Goal: Task Accomplishment & Management: Manage account settings

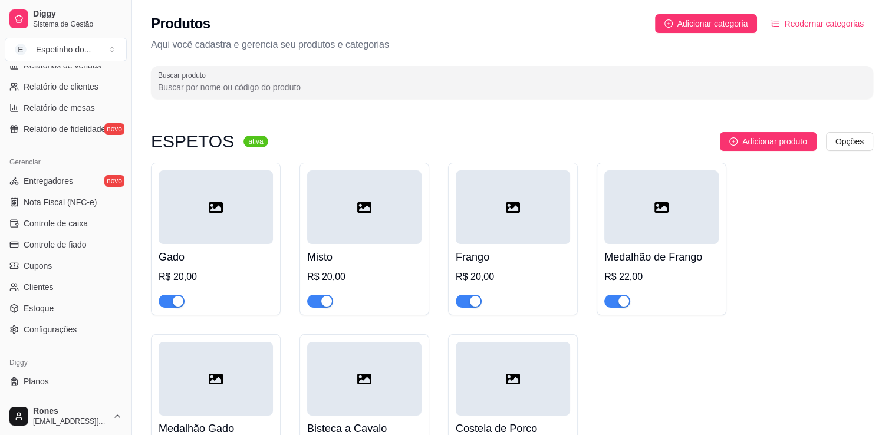
scroll to position [413, 0]
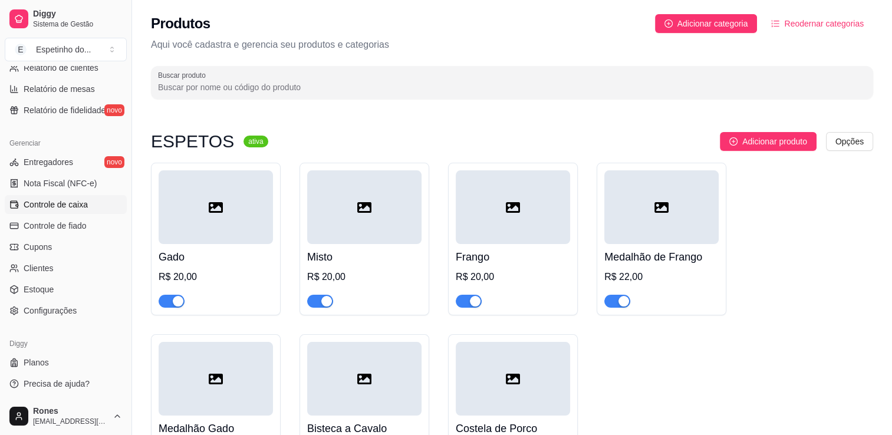
click at [61, 207] on span "Controle de caixa" at bounding box center [56, 205] width 64 height 12
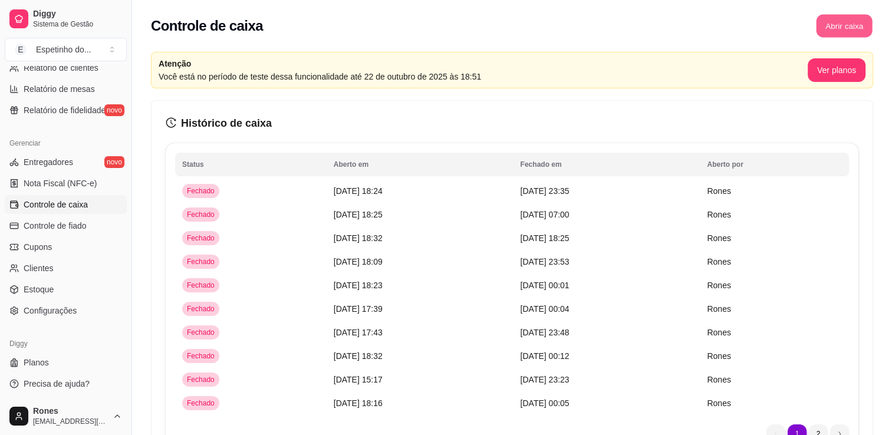
click at [859, 25] on button "Abrir caixa" at bounding box center [844, 26] width 56 height 23
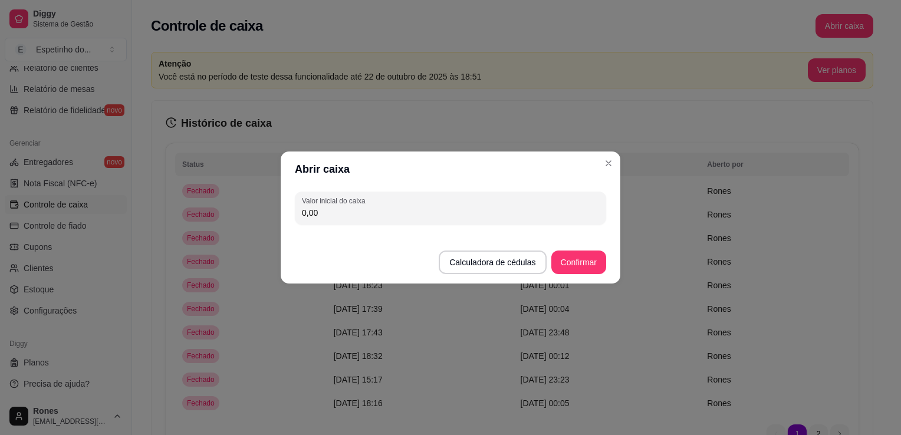
click at [439, 216] on input "0,00" at bounding box center [450, 213] width 297 height 12
type input "80,00"
click at [576, 271] on button "Confirmar" at bounding box center [578, 263] width 55 height 24
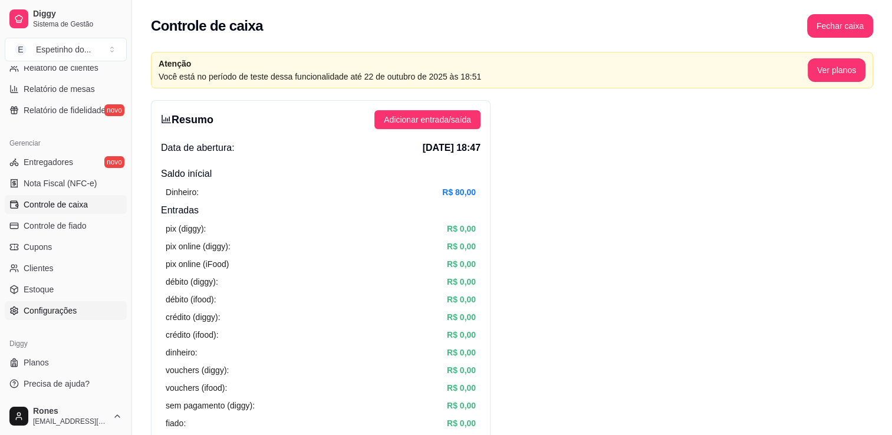
click at [73, 311] on span "Configurações" at bounding box center [50, 311] width 53 height 12
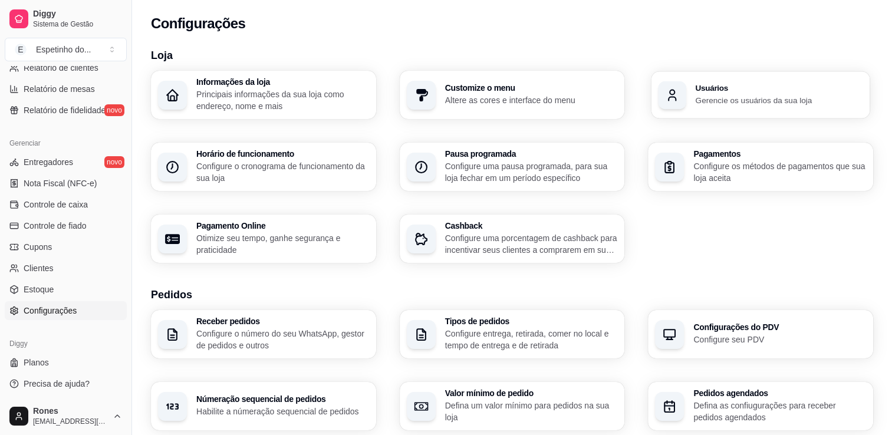
click at [807, 99] on p "Gerencie os usuários da sua loja" at bounding box center [779, 99] width 167 height 11
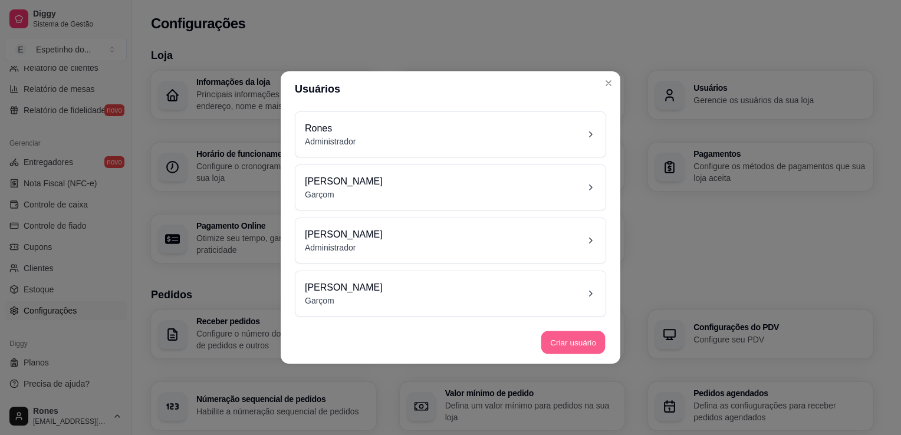
click at [571, 341] on button "Criar usuário" at bounding box center [573, 342] width 64 height 23
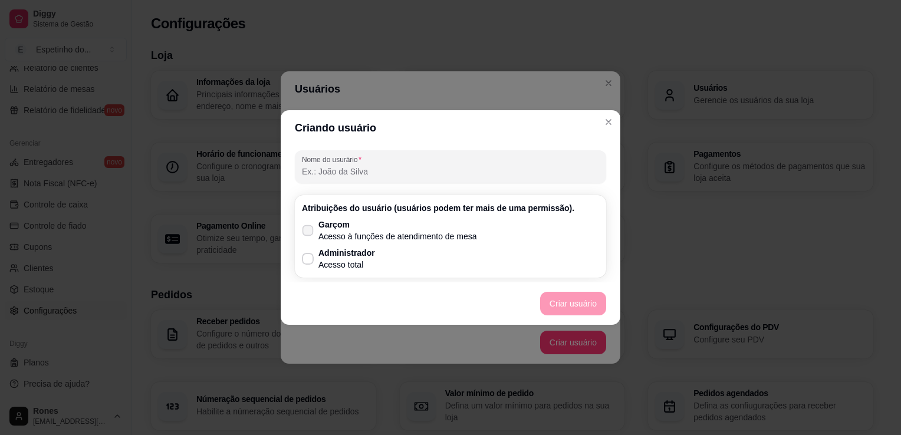
click at [358, 231] on p "Acesso à funções de atendimento de mesa" at bounding box center [397, 237] width 159 height 12
click at [309, 233] on input "Garçom Acesso à funções de atendimento de mesa" at bounding box center [305, 237] width 8 height 8
checkbox input "true"
click at [576, 305] on button "Criar usuário" at bounding box center [573, 303] width 64 height 23
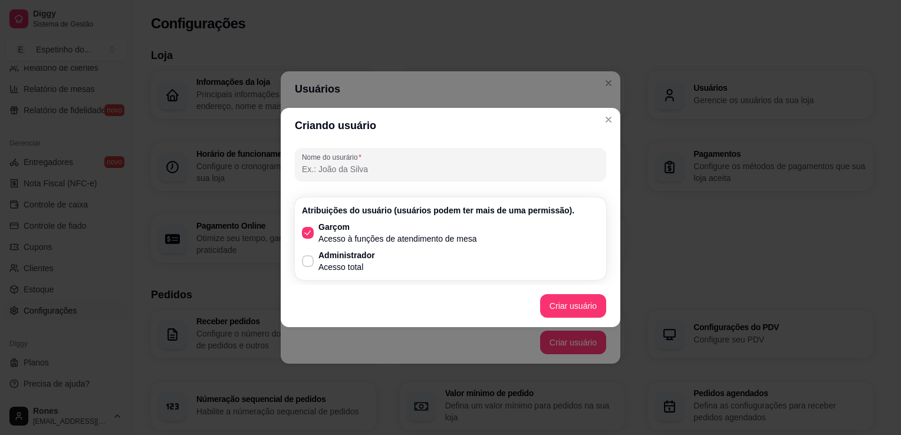
click at [376, 166] on input "Nome do usurário" at bounding box center [450, 169] width 297 height 12
type input "k"
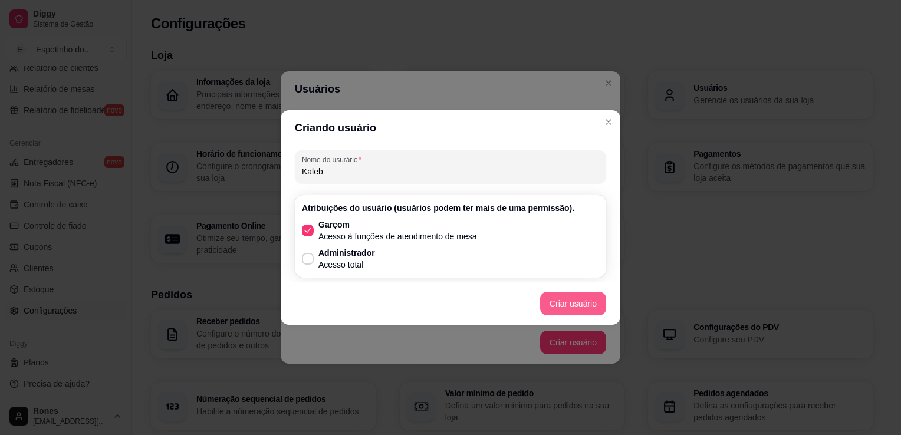
type input "Kaleb"
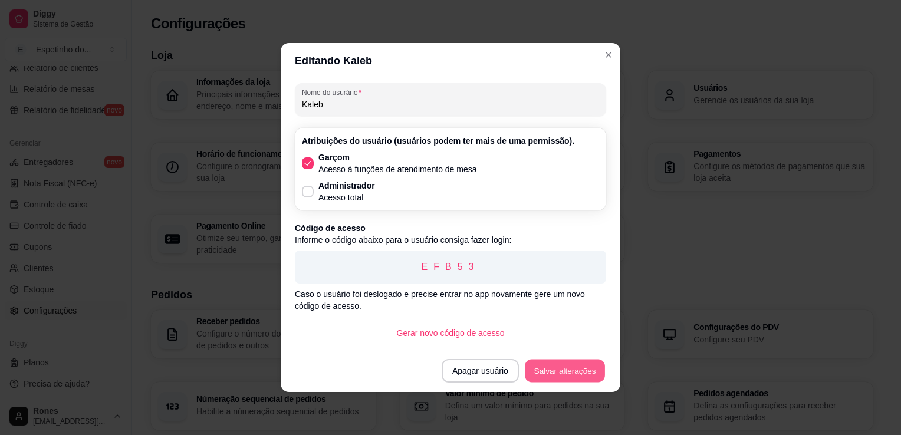
click at [564, 374] on button "Salvar alterações" at bounding box center [565, 371] width 80 height 23
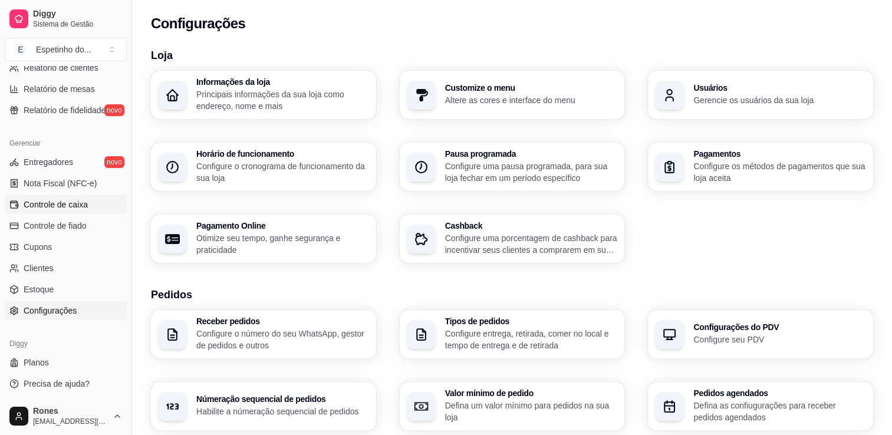
click at [78, 209] on span "Controle de caixa" at bounding box center [56, 205] width 64 height 12
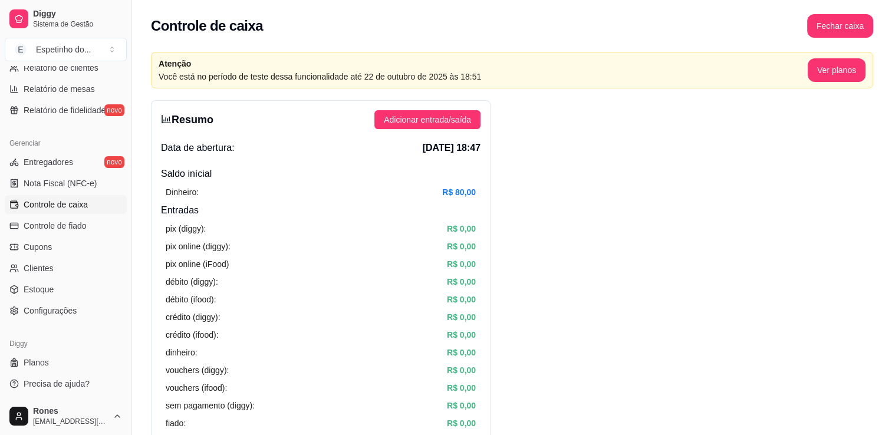
scroll to position [123, 0]
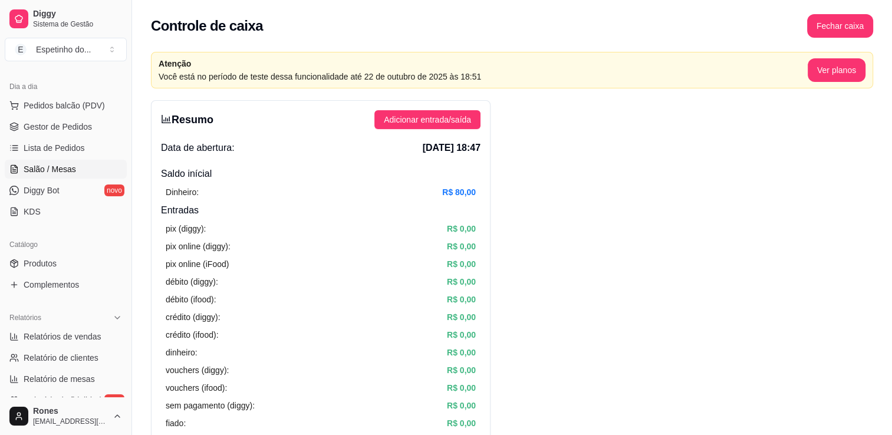
click at [53, 171] on span "Salão / Mesas" at bounding box center [50, 169] width 52 height 12
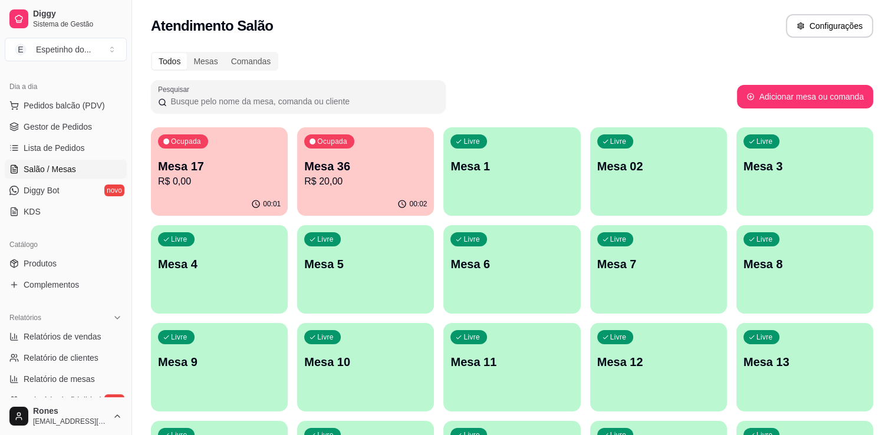
scroll to position [317, 0]
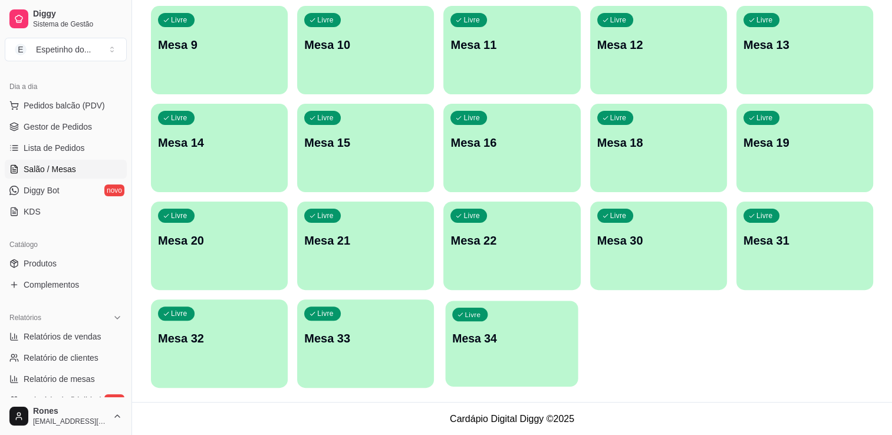
click at [507, 350] on div "Livre Mesa 34" at bounding box center [512, 337] width 133 height 72
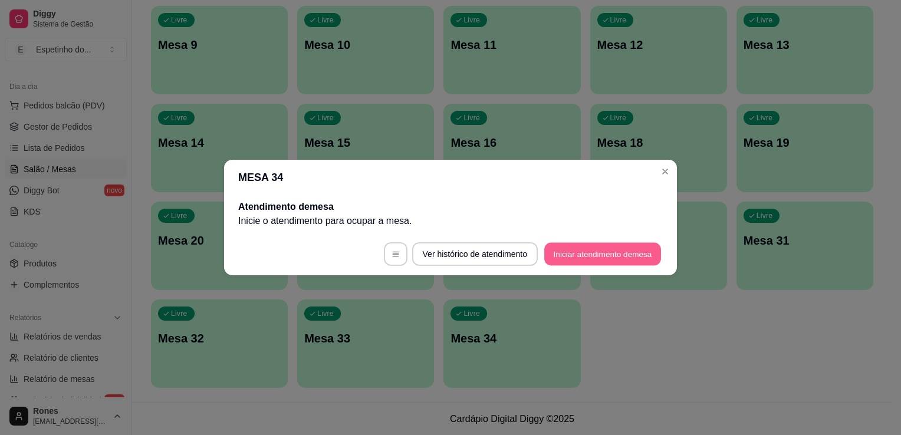
click at [601, 257] on button "Iniciar atendimento de mesa" at bounding box center [602, 254] width 117 height 23
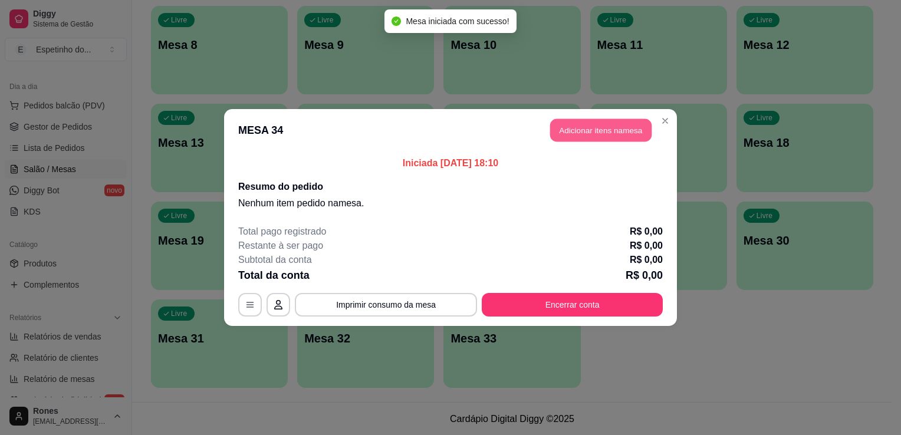
click at [622, 130] on button "Adicionar itens na mesa" at bounding box center [600, 130] width 101 height 23
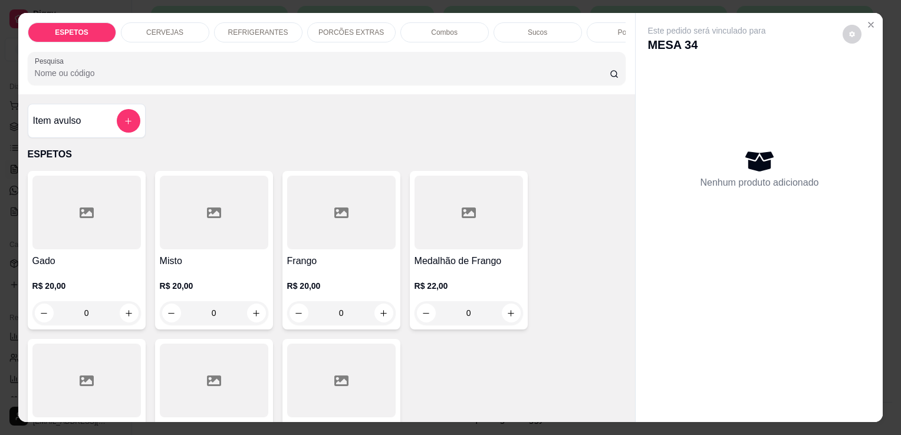
click at [123, 258] on h4 "Gado" at bounding box center [86, 261] width 109 height 14
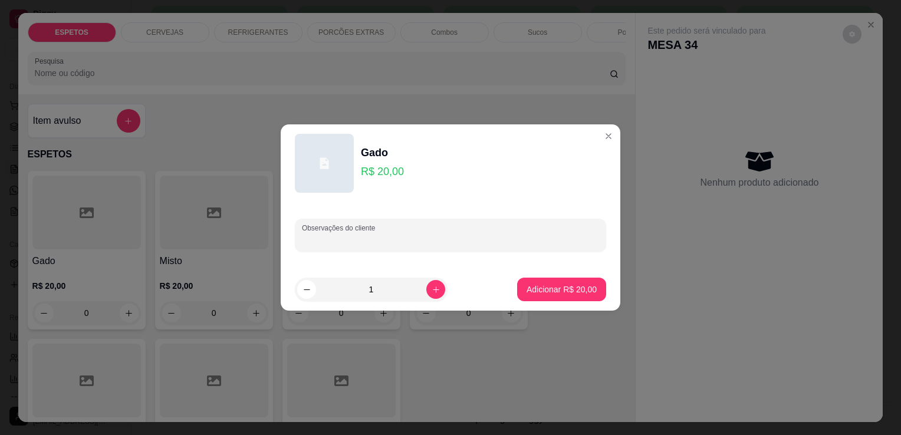
click at [454, 244] on input "Observações do cliente" at bounding box center [450, 240] width 297 height 12
type input "baiao para viagem sem pure"
click at [563, 291] on p "Adicionar R$ 20,00" at bounding box center [562, 290] width 70 height 12
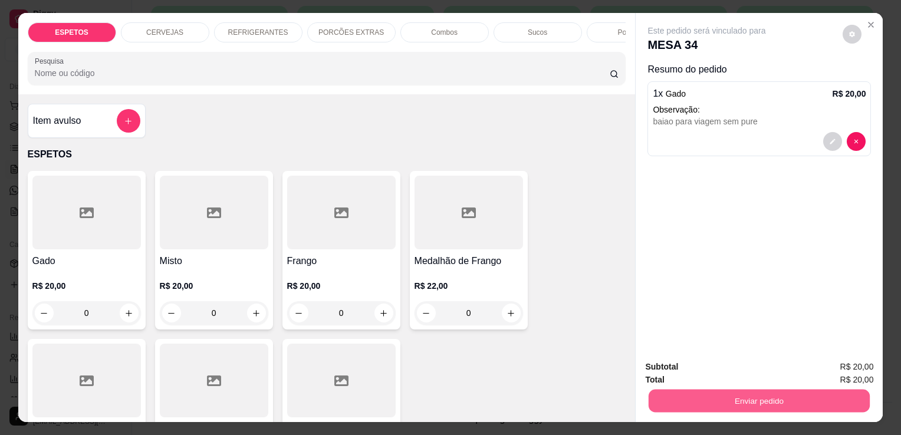
click at [781, 400] on button "Enviar pedido" at bounding box center [759, 400] width 221 height 23
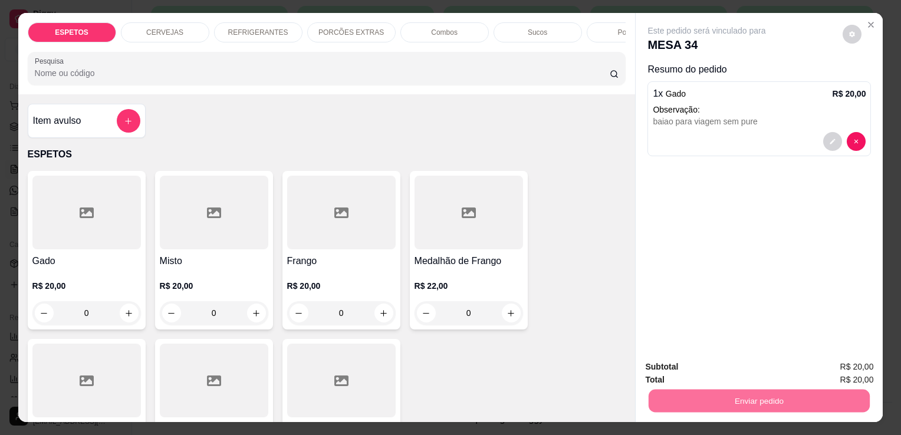
click at [841, 359] on button "Enviar pedido" at bounding box center [842, 368] width 65 height 22
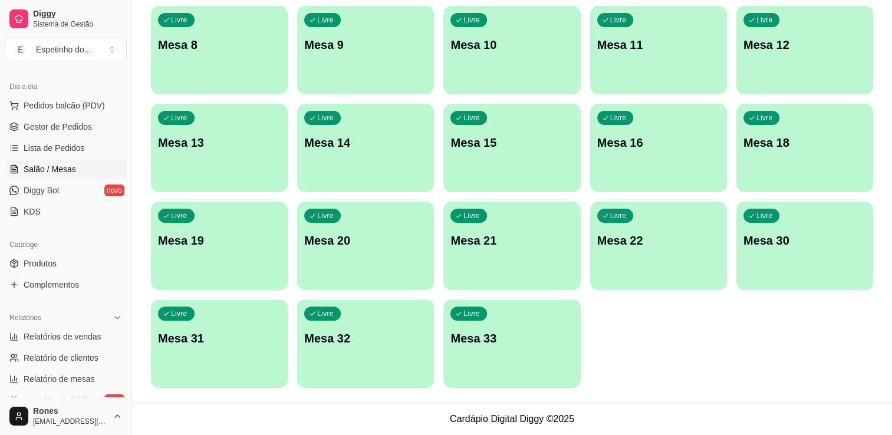
scroll to position [0, 0]
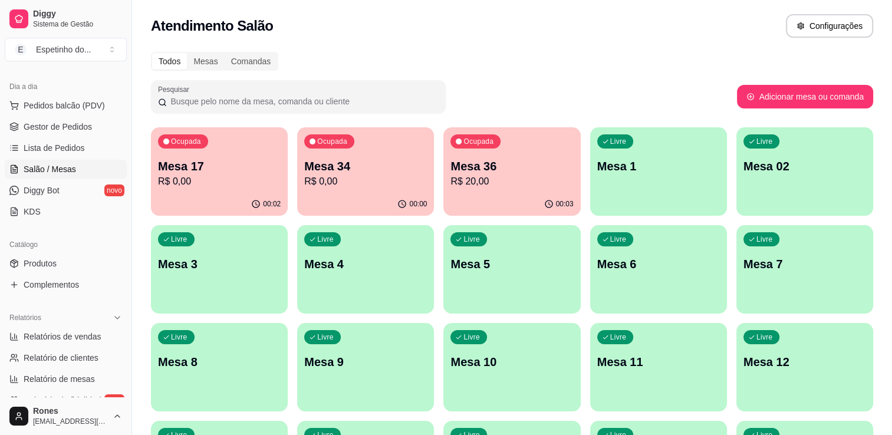
click at [887, 278] on div "Todos Mesas Comandas Pesquisar Adicionar mesa ou comanda Ocupada Mesa 17 R$ 0,0…" at bounding box center [512, 382] width 760 height 675
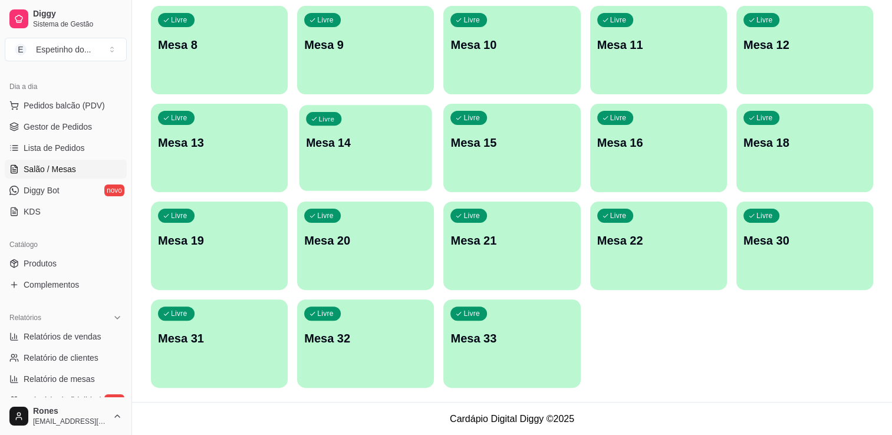
click at [372, 152] on div "Livre Mesa 14" at bounding box center [366, 141] width 133 height 72
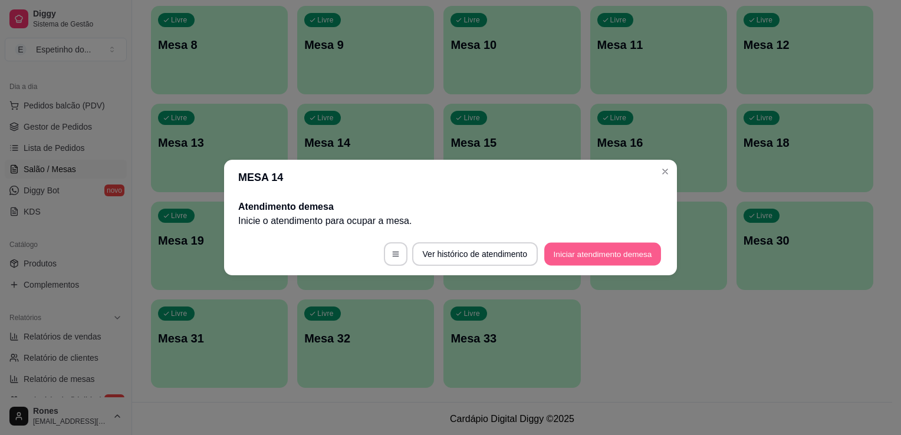
click at [586, 254] on button "Iniciar atendimento de mesa" at bounding box center [602, 254] width 117 height 23
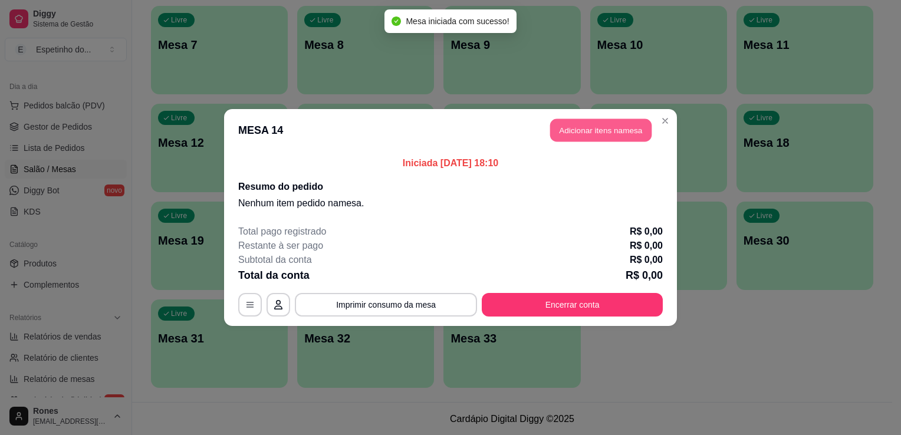
click at [589, 126] on button "Adicionar itens na mesa" at bounding box center [600, 130] width 101 height 23
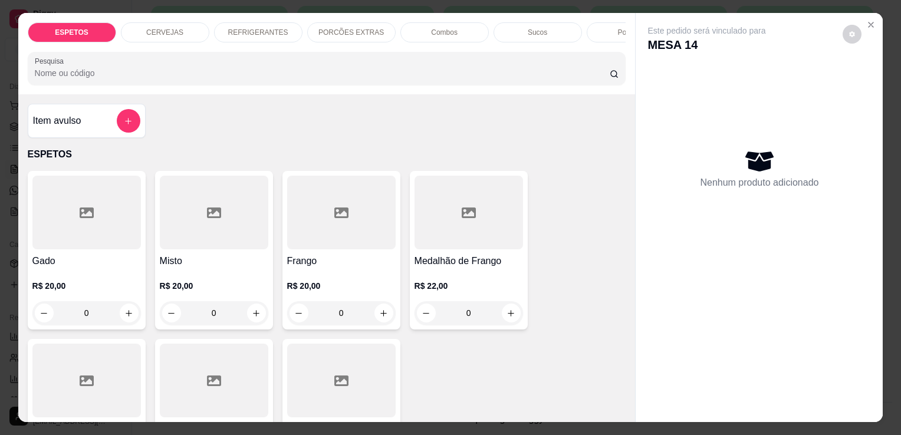
click at [116, 237] on div at bounding box center [86, 213] width 109 height 74
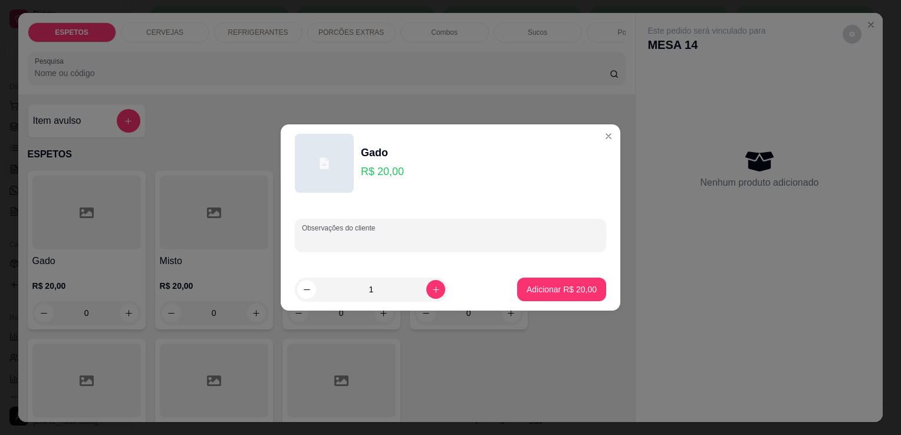
click at [347, 239] on input "Observações do cliente" at bounding box center [450, 240] width 297 height 12
type input "cenoura para vigem"
click at [553, 284] on p "Adicionar R$ 20,00" at bounding box center [562, 289] width 68 height 11
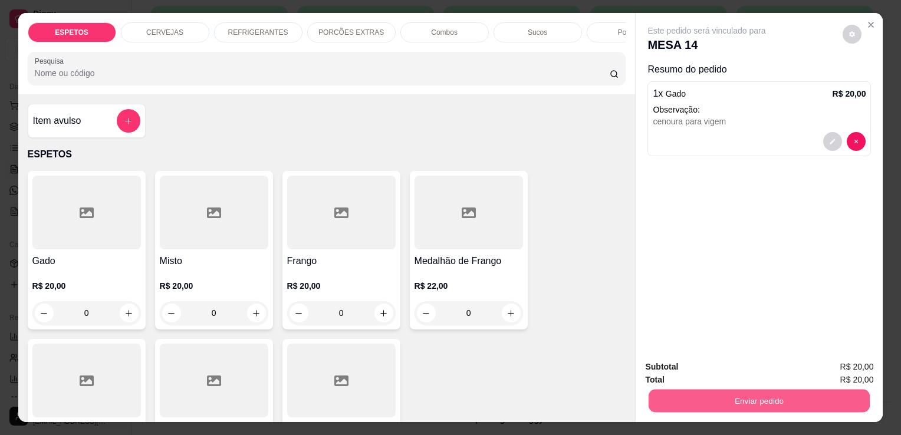
click at [748, 398] on button "Enviar pedido" at bounding box center [759, 400] width 221 height 23
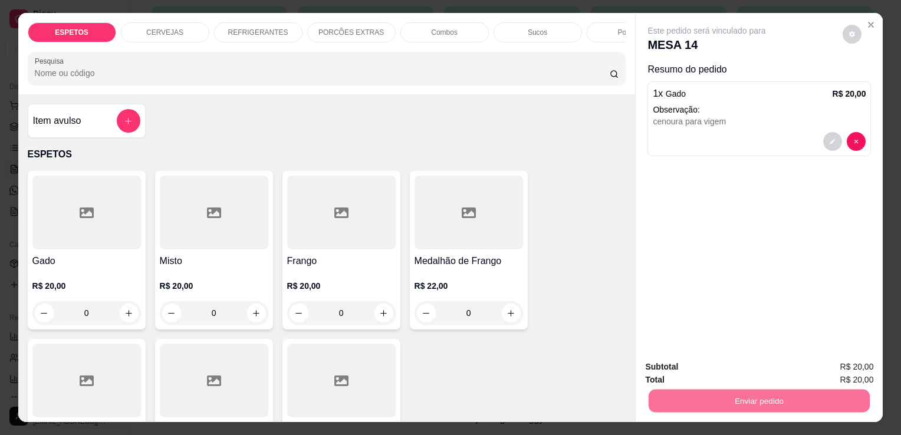
click at [868, 368] on button "Enviar pedido" at bounding box center [842, 368] width 65 height 22
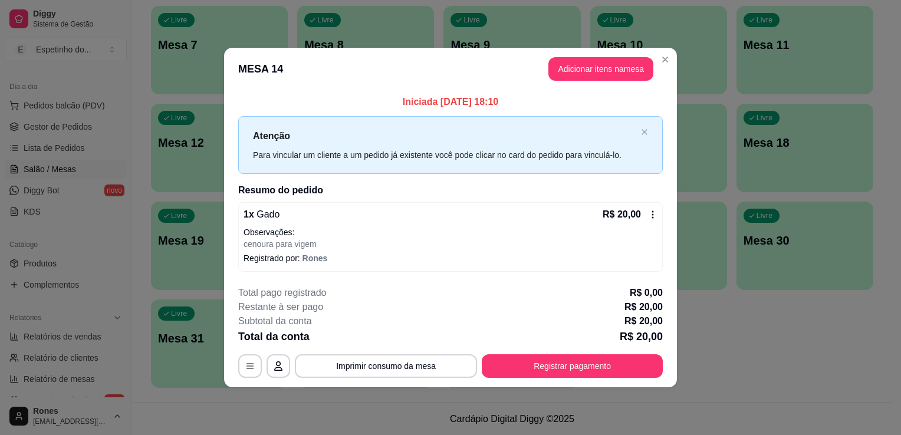
click at [666, 70] on header "MESA 14 Adicionar itens na mesa" at bounding box center [450, 69] width 453 height 42
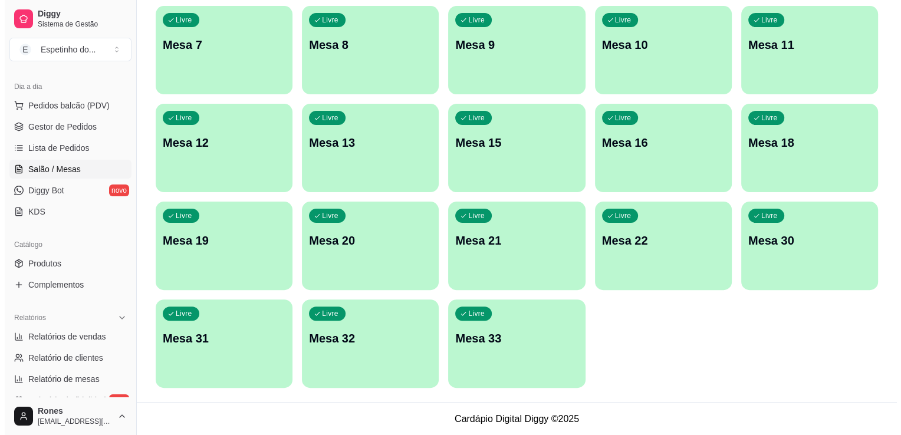
scroll to position [0, 0]
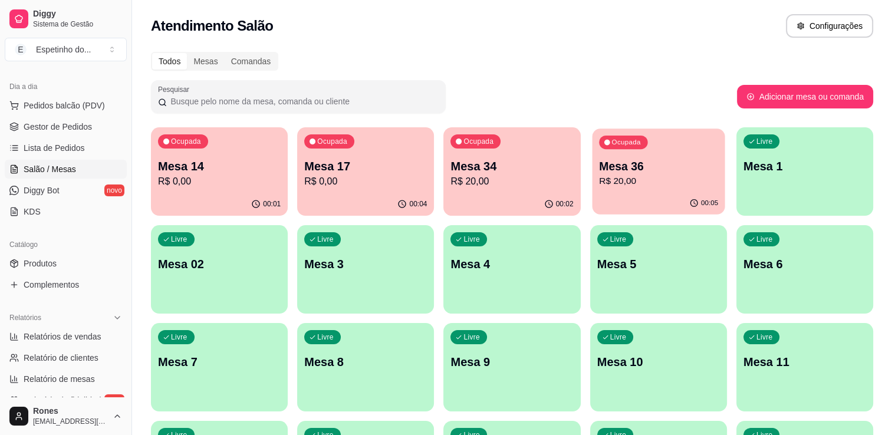
click at [670, 191] on div "Ocupada Mesa 36 R$ 20,00" at bounding box center [658, 161] width 133 height 64
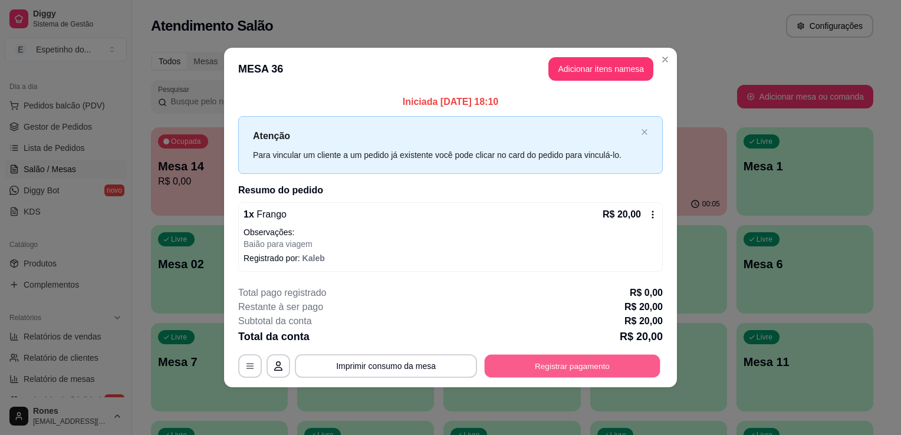
click at [597, 364] on button "Registrar pagamento" at bounding box center [573, 365] width 176 height 23
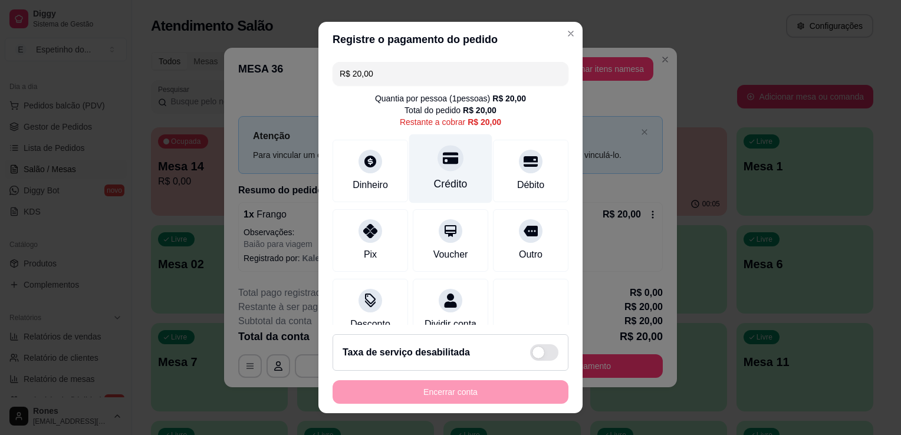
click at [435, 175] on div "Crédito" at bounding box center [450, 168] width 83 height 69
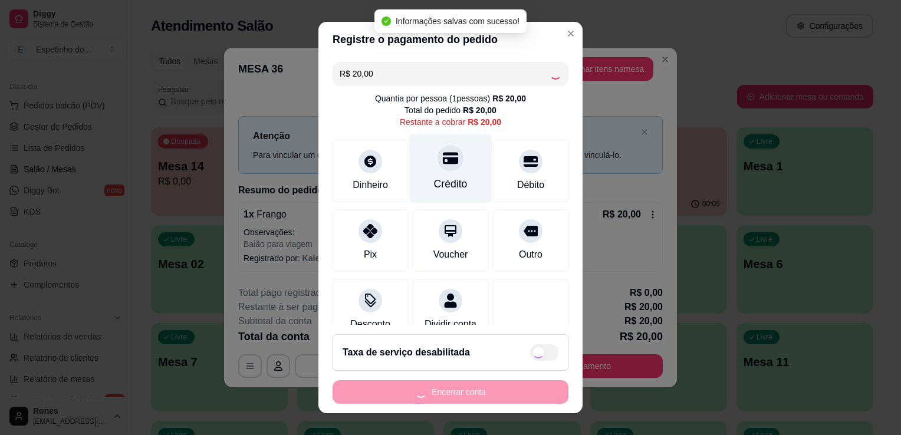
type input "R$ 0,00"
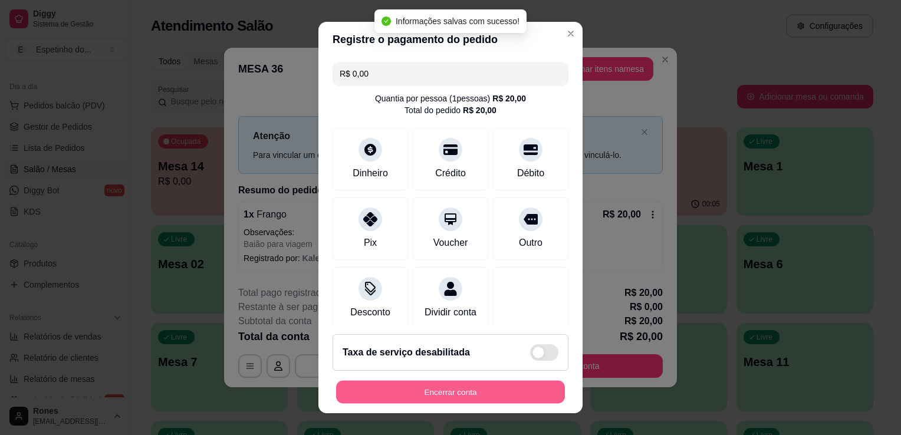
click at [467, 395] on button "Encerrar conta" at bounding box center [450, 392] width 229 height 23
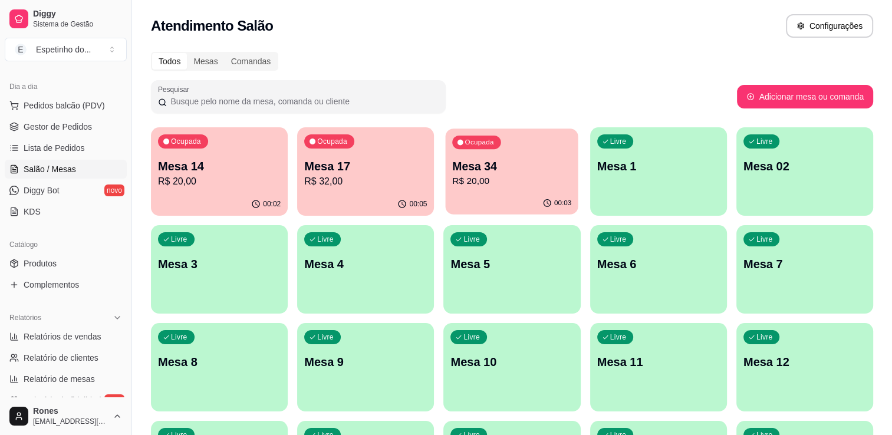
click at [505, 171] on p "Mesa 34" at bounding box center [512, 167] width 119 height 16
click at [543, 177] on p "R$ 20,00" at bounding box center [512, 182] width 119 height 14
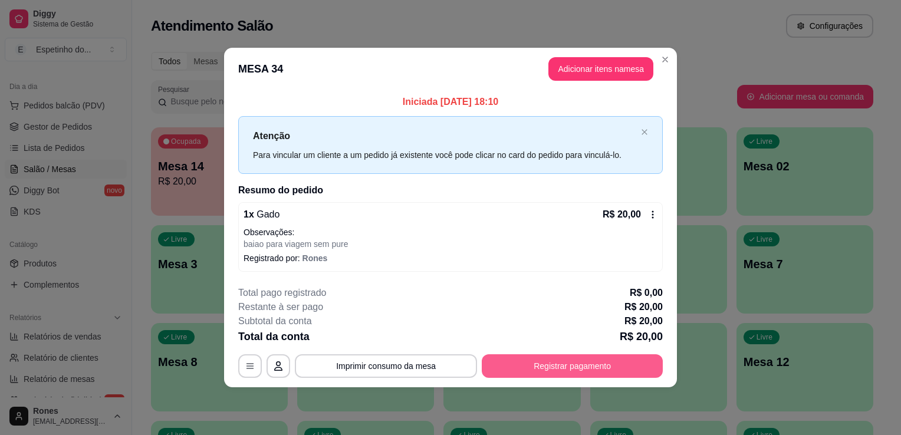
click at [585, 371] on button "Registrar pagamento" at bounding box center [572, 366] width 181 height 24
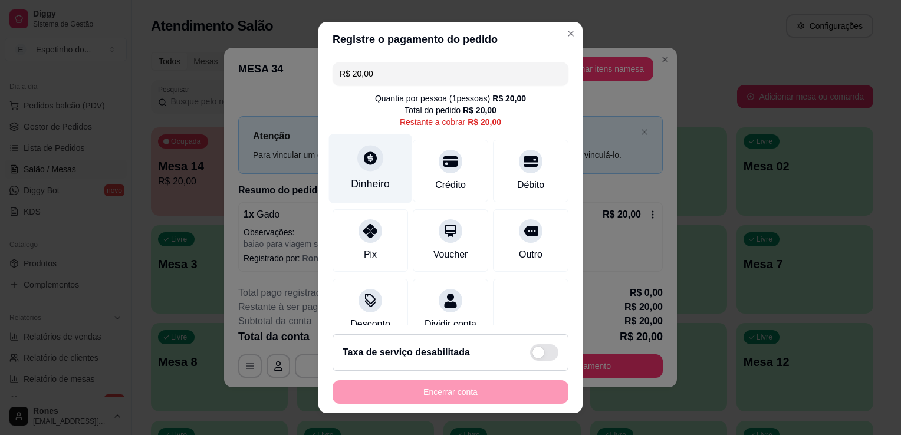
click at [373, 173] on div "Dinheiro" at bounding box center [370, 168] width 83 height 69
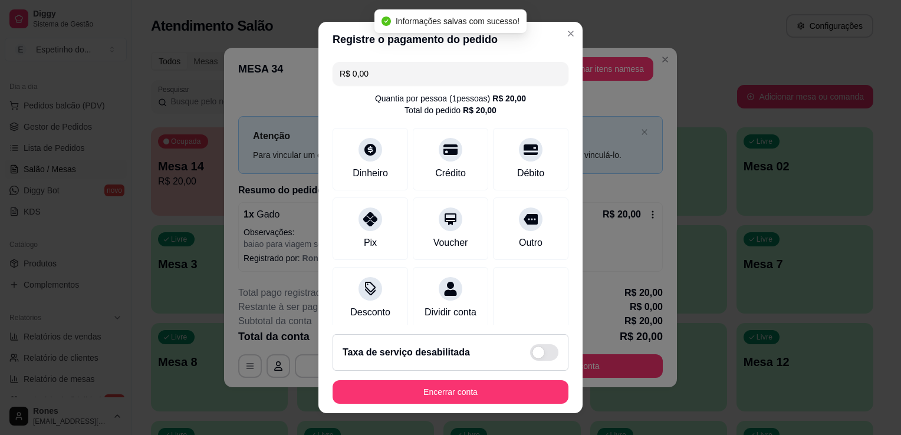
type input "R$ 0,00"
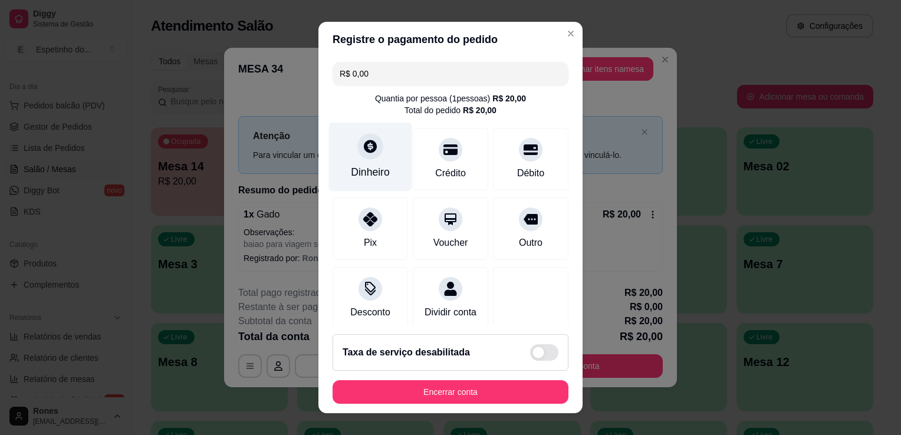
click at [394, 173] on div "Dinheiro" at bounding box center [370, 157] width 83 height 69
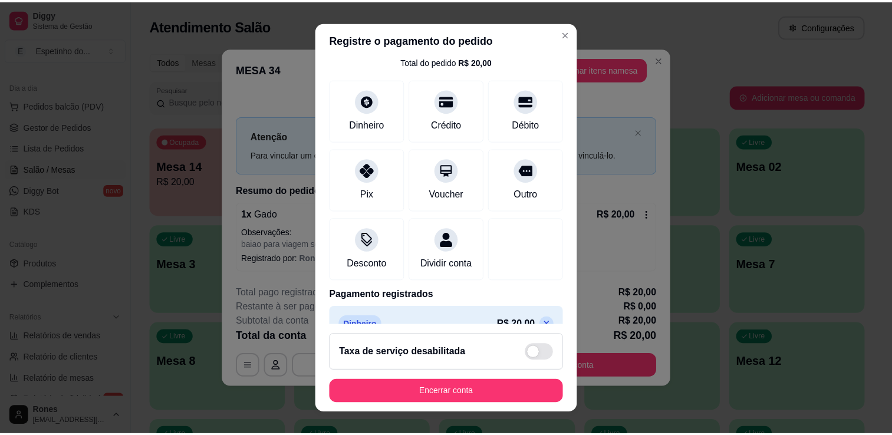
scroll to position [83, 0]
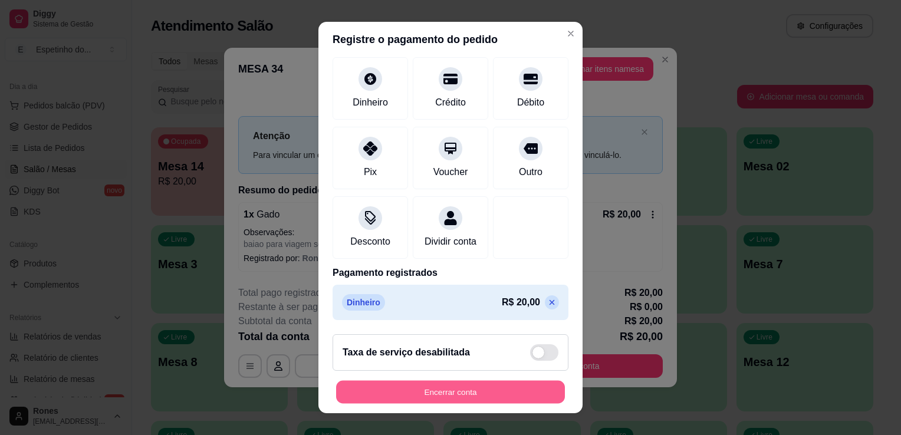
click at [453, 390] on button "Encerrar conta" at bounding box center [450, 392] width 229 height 23
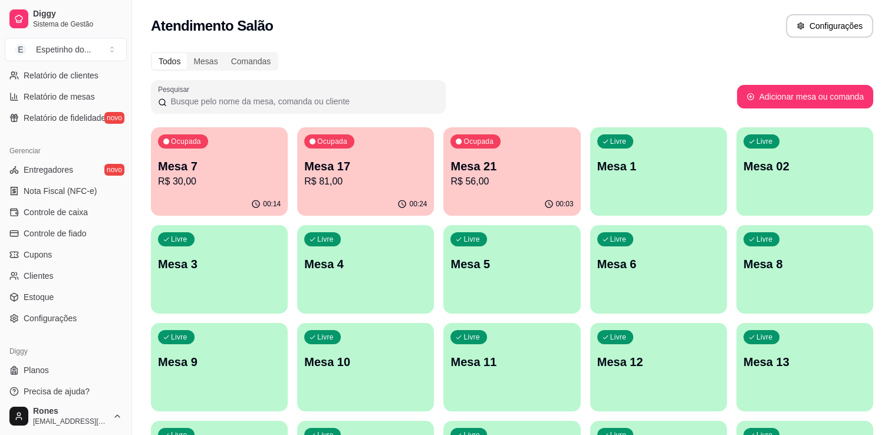
scroll to position [413, 0]
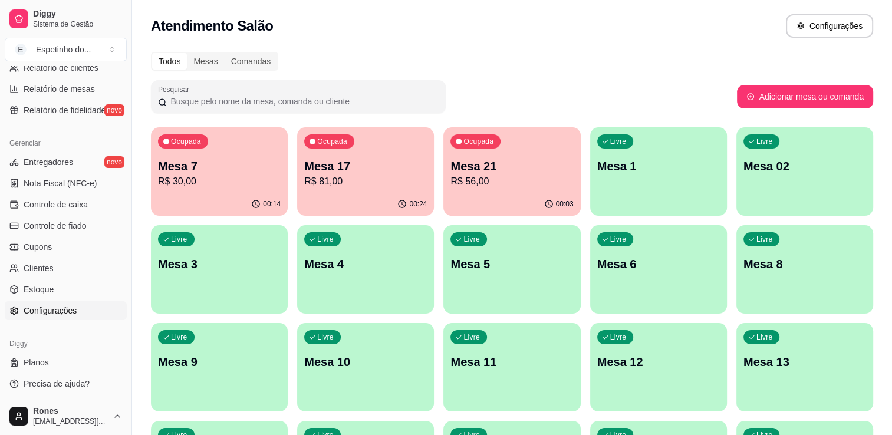
click at [72, 305] on span "Configurações" at bounding box center [50, 311] width 53 height 12
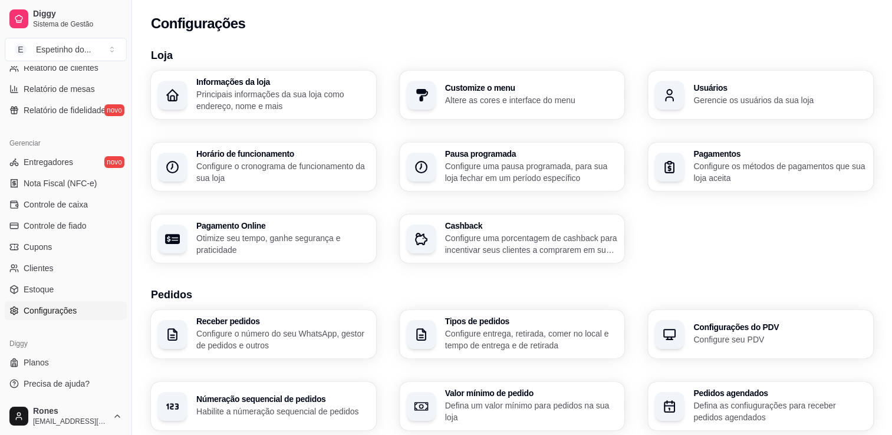
scroll to position [380, 0]
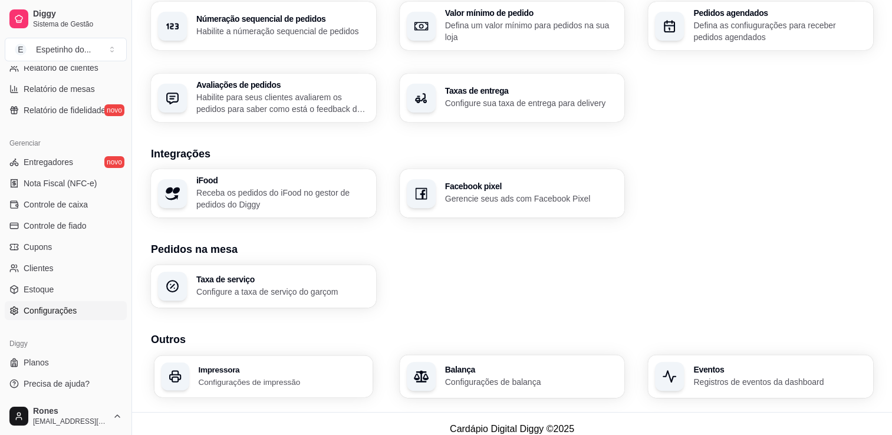
click at [271, 376] on p "Configurações de impressão" at bounding box center [281, 381] width 167 height 11
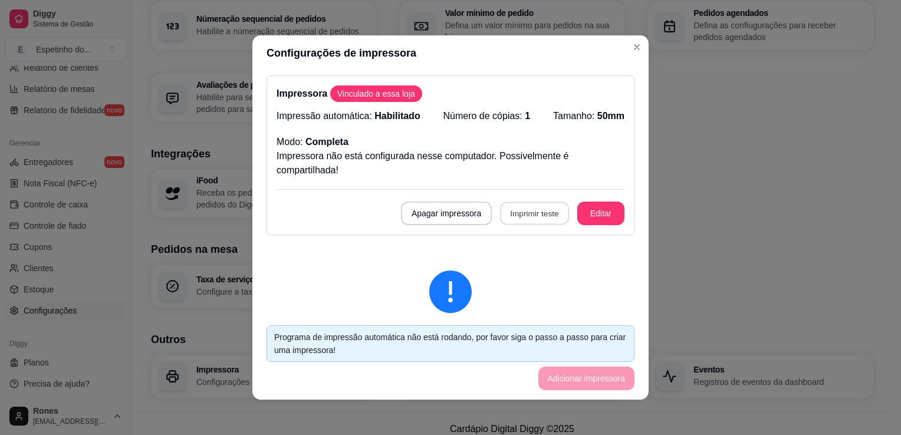
click at [528, 213] on button "Imprimir teste" at bounding box center [534, 213] width 69 height 23
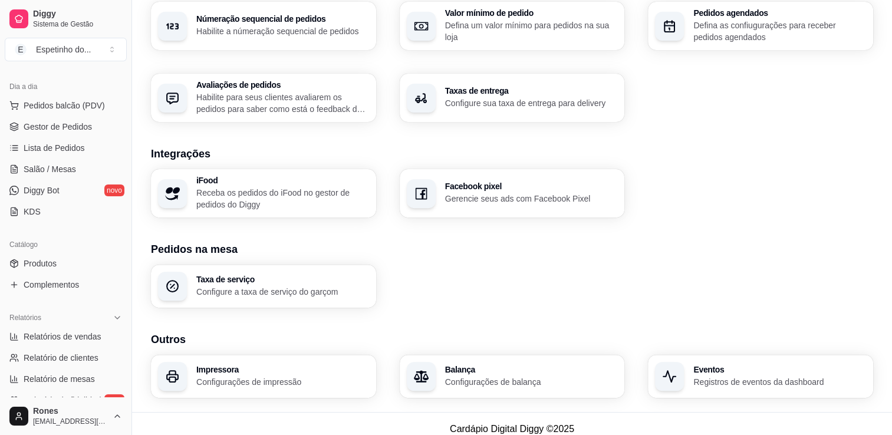
scroll to position [0, 0]
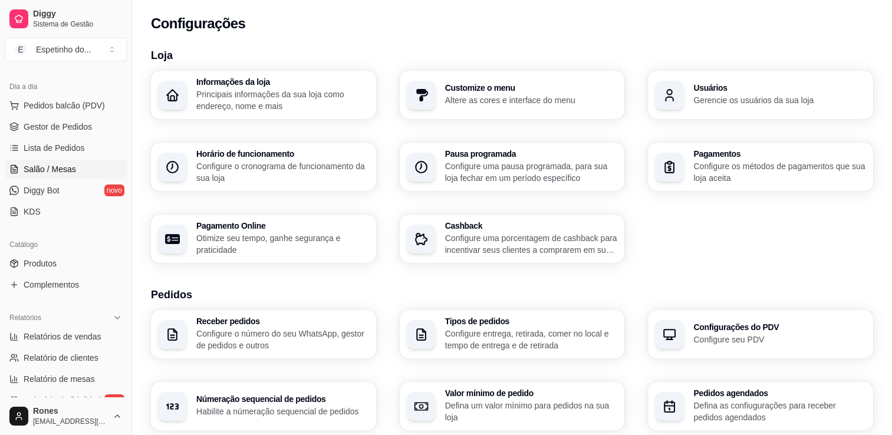
click at [40, 173] on span "Salão / Mesas" at bounding box center [50, 169] width 52 height 12
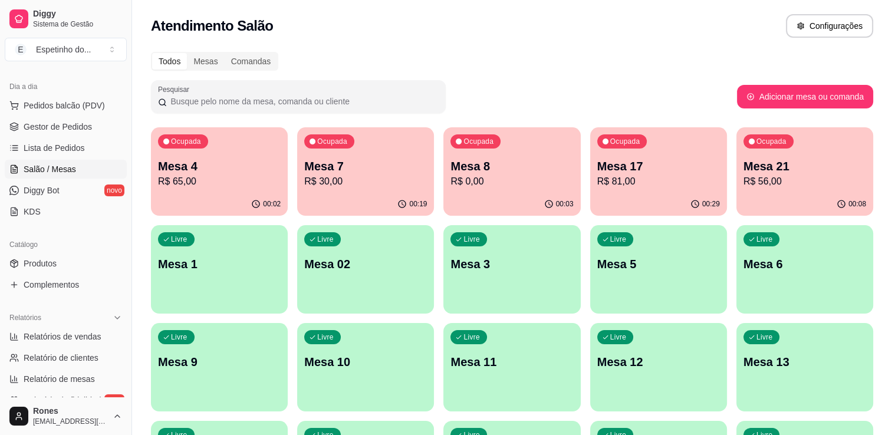
click at [47, 167] on span "Salão / Mesas" at bounding box center [50, 169] width 52 height 12
click at [57, 121] on span "Gestor de Pedidos" at bounding box center [58, 127] width 68 height 12
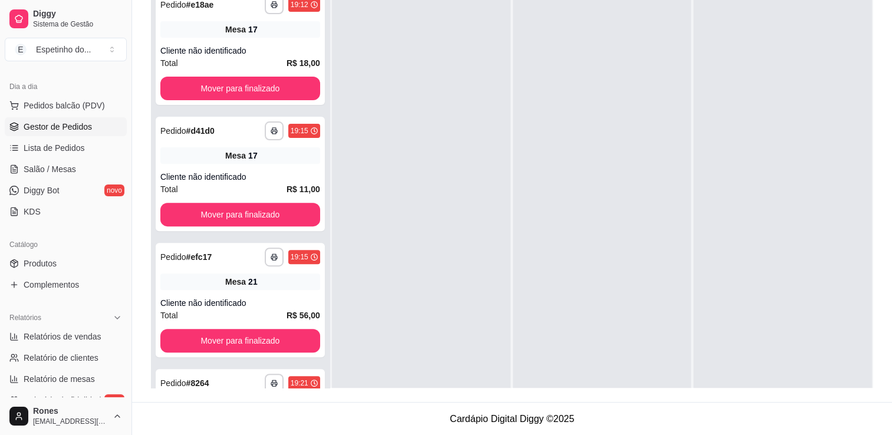
scroll to position [761, 0]
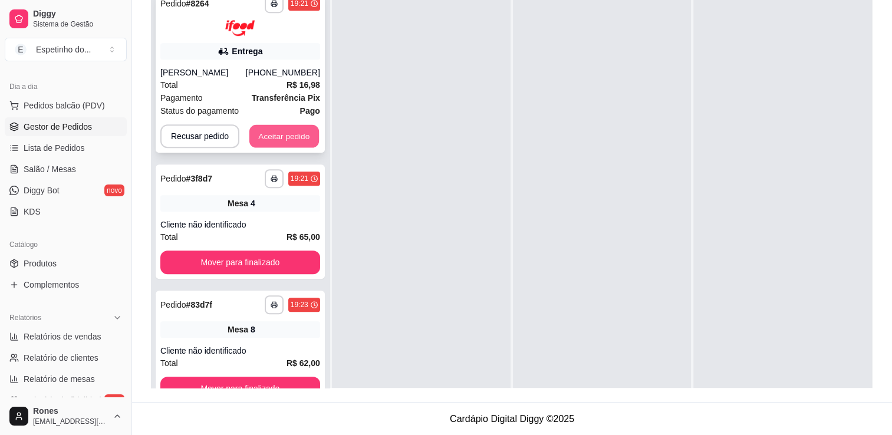
click at [254, 133] on button "Aceitar pedido" at bounding box center [284, 135] width 70 height 23
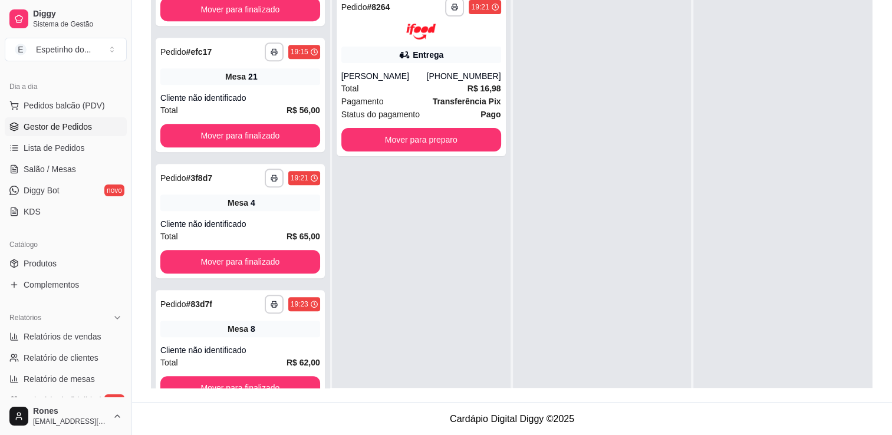
scroll to position [586, 0]
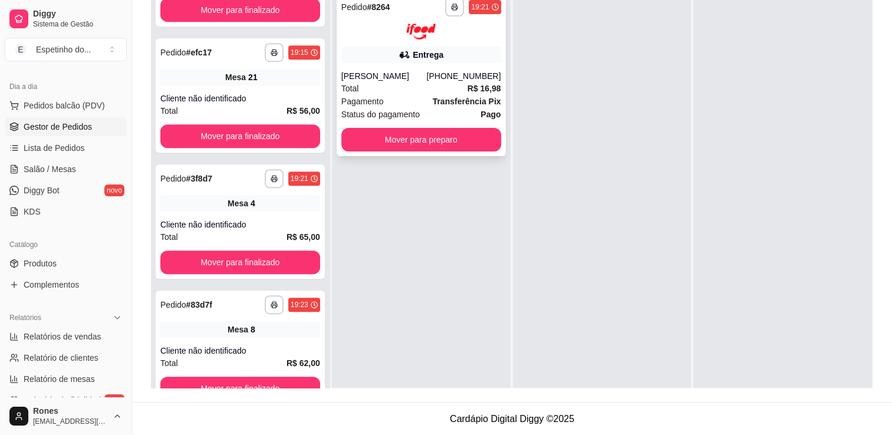
click at [469, 84] on strong "R$ 16,98" at bounding box center [485, 88] width 34 height 9
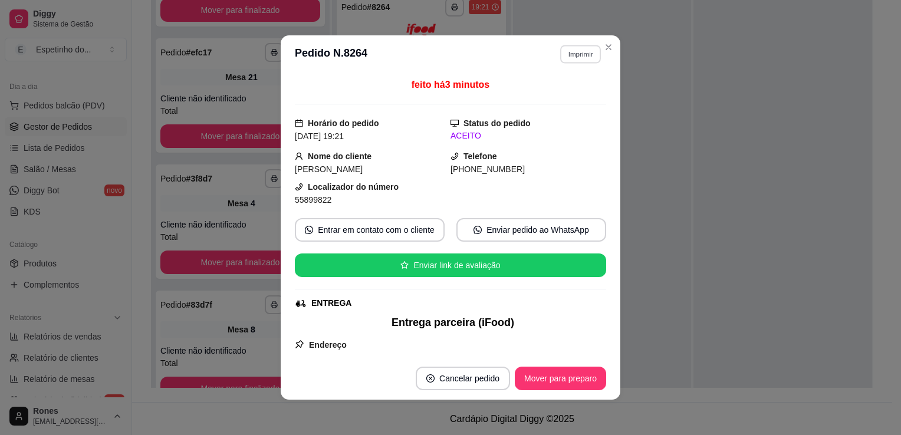
click at [583, 56] on button "Imprimir" at bounding box center [580, 54] width 41 height 18
click at [561, 94] on button "Impressora" at bounding box center [555, 96] width 83 height 18
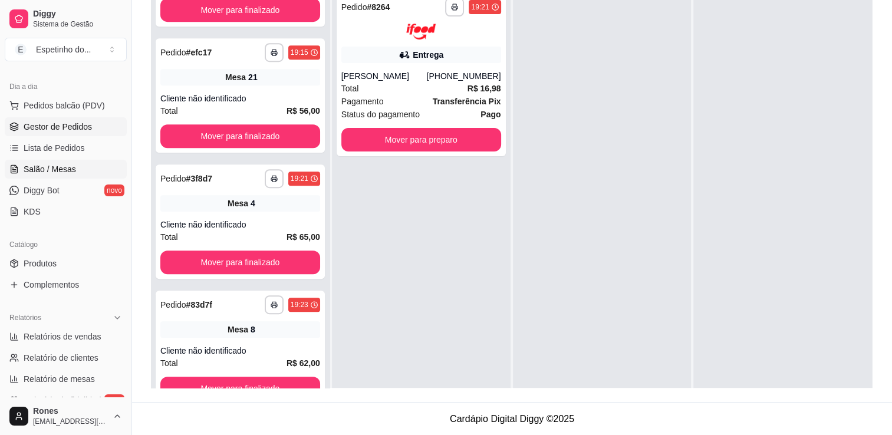
click at [59, 163] on span "Salão / Mesas" at bounding box center [50, 169] width 52 height 12
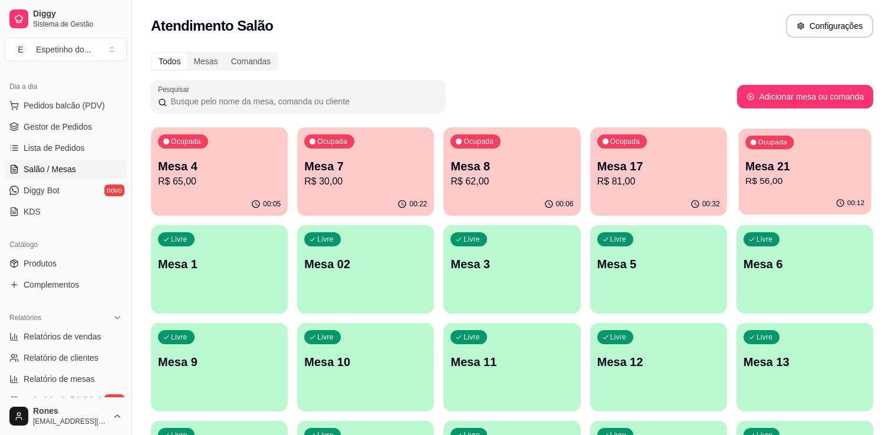
click at [807, 180] on p "R$ 56,00" at bounding box center [804, 182] width 119 height 14
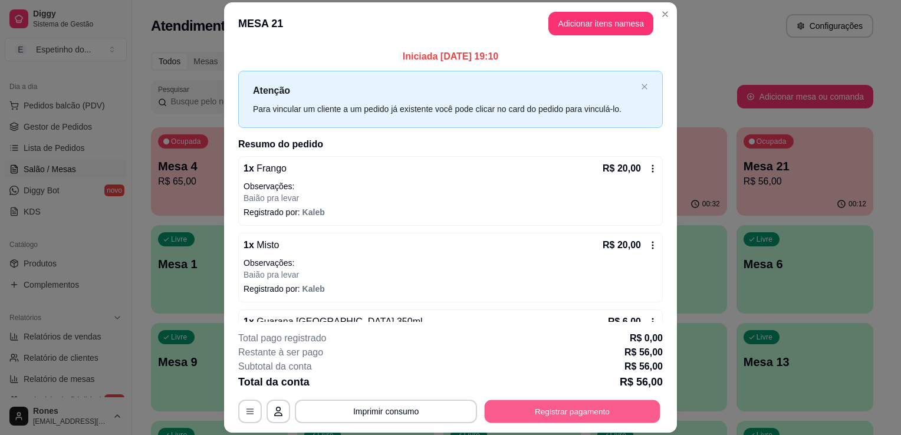
click at [575, 408] on button "Registrar pagamento" at bounding box center [573, 411] width 176 height 23
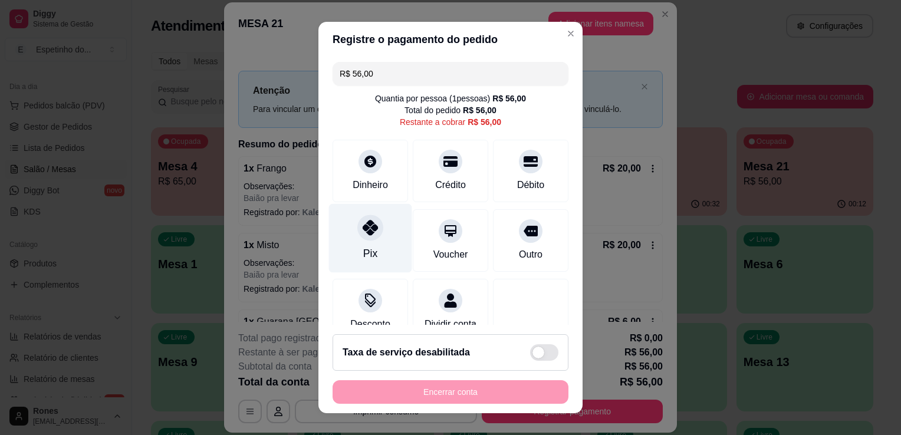
click at [369, 251] on div "Pix" at bounding box center [370, 253] width 14 height 15
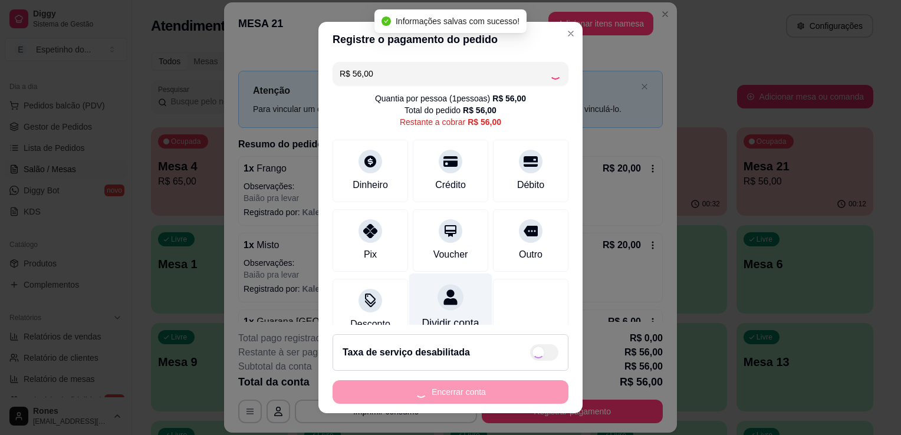
type input "R$ 0,00"
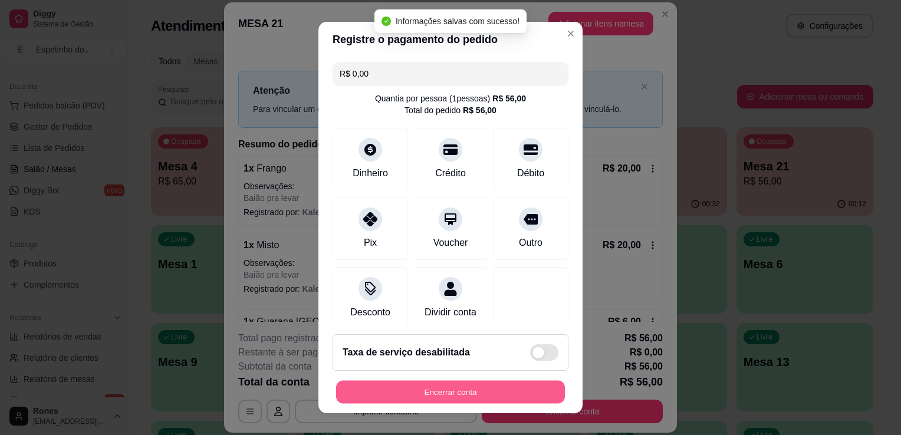
click at [489, 390] on button "Encerrar conta" at bounding box center [450, 392] width 229 height 23
